Goal: Information Seeking & Learning: Learn about a topic

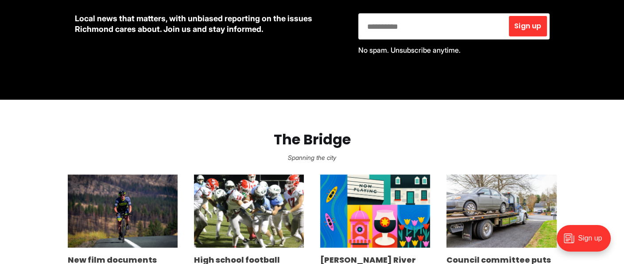
scroll to position [487, 0]
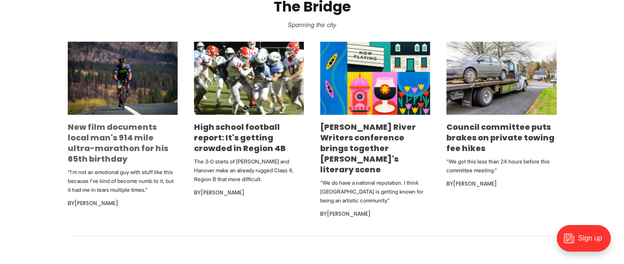
click at [83, 150] on link "New film documents local man's 914 mile ultra-marathon for his 65th birthday" at bounding box center [118, 142] width 101 height 43
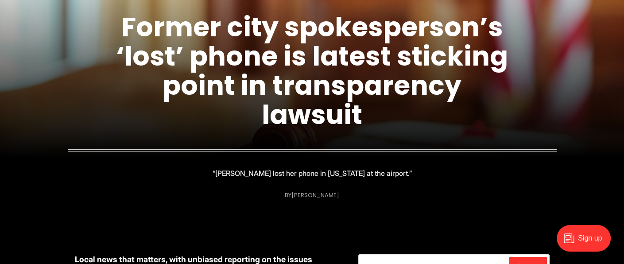
scroll to position [89, 0]
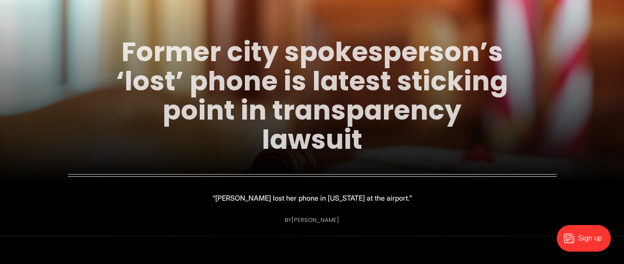
click at [285, 80] on link "Former city spokesperson’s ‘lost’ phone is latest sticking point in transparenc…" at bounding box center [312, 95] width 392 height 125
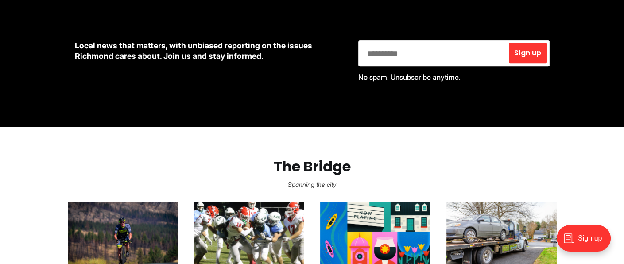
scroll to position [328, 0]
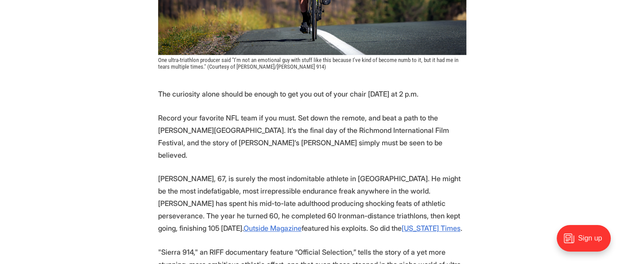
scroll to position [354, 0]
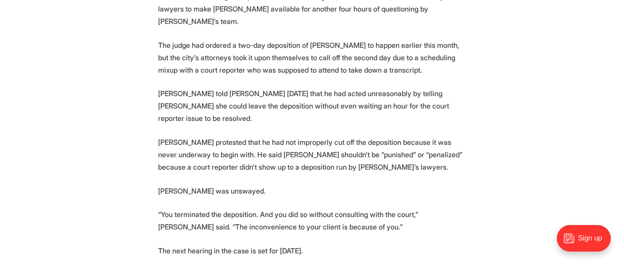
scroll to position [1740, 0]
